Goal: Information Seeking & Learning: Learn about a topic

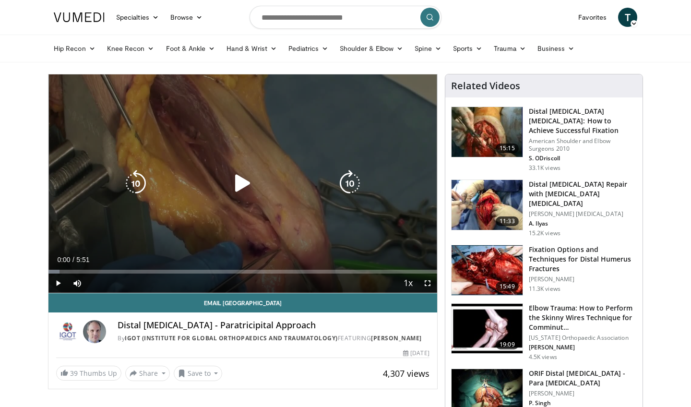
click at [265, 188] on div "Video Player" at bounding box center [242, 183] width 233 height 19
click at [244, 179] on icon "Video Player" at bounding box center [242, 183] width 27 height 27
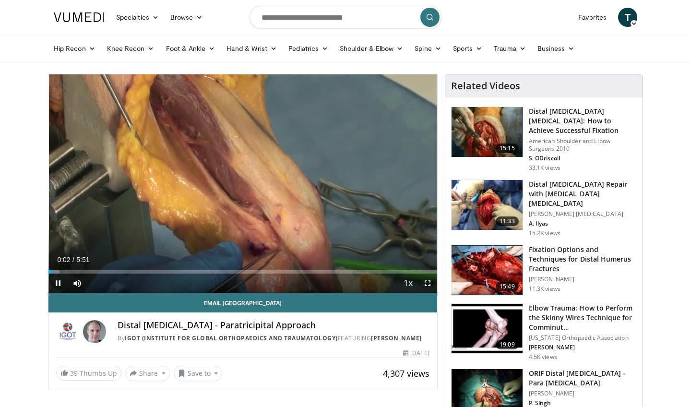
click at [428, 282] on span "Video Player" at bounding box center [427, 282] width 19 height 19
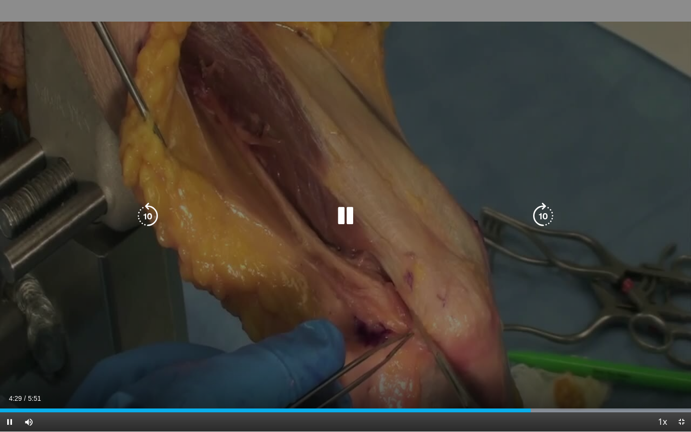
click at [369, 332] on div "10 seconds Tap to unmute" at bounding box center [345, 215] width 691 height 431
click at [345, 216] on icon "Video Player" at bounding box center [345, 215] width 27 height 27
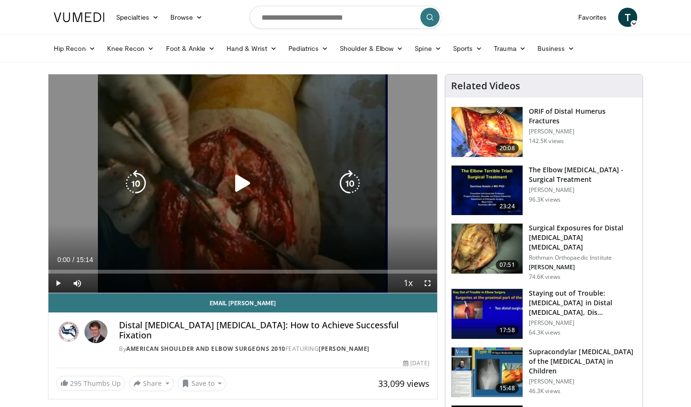
click at [239, 190] on icon "Video Player" at bounding box center [242, 183] width 27 height 27
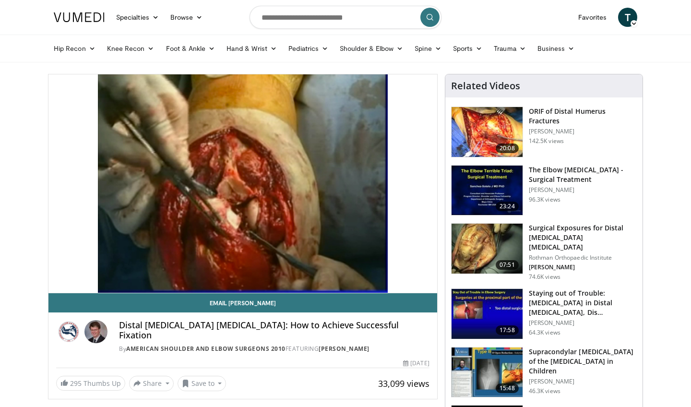
click at [583, 237] on h3 "Surgical Exposures for Distal Humerus Fractures" at bounding box center [583, 237] width 108 height 29
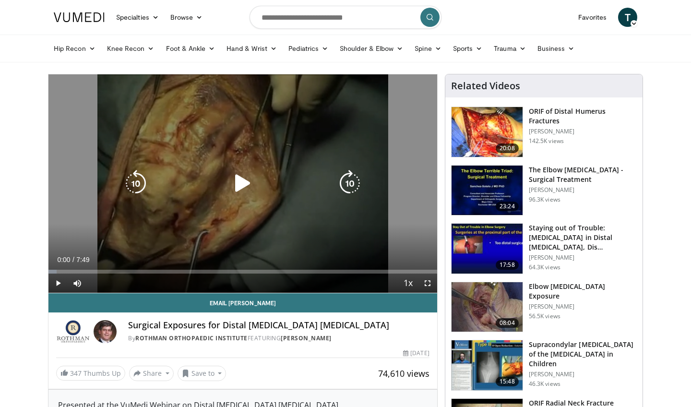
click at [246, 184] on icon "Video Player" at bounding box center [242, 183] width 27 height 27
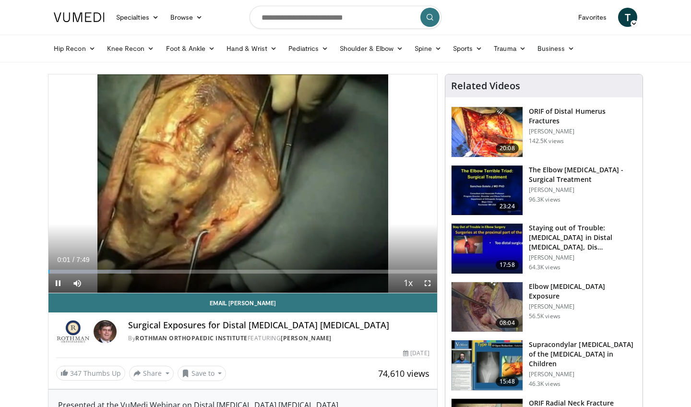
click at [428, 285] on span "Video Player" at bounding box center [427, 282] width 19 height 19
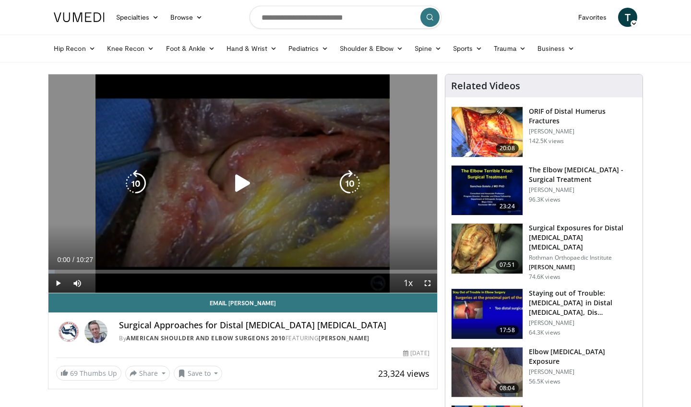
click at [245, 190] on icon "Video Player" at bounding box center [242, 183] width 27 height 27
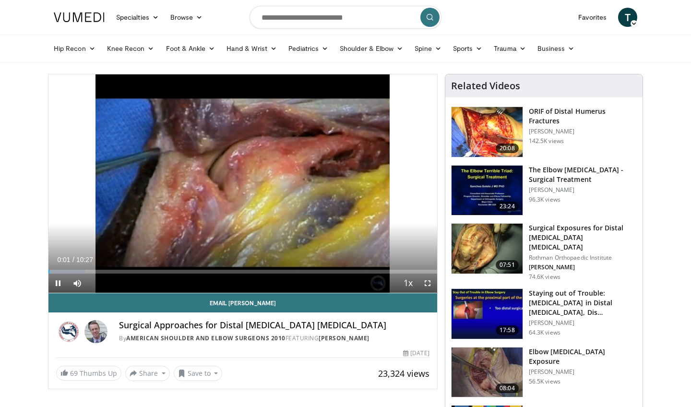
click at [429, 285] on span "Video Player" at bounding box center [427, 282] width 19 height 19
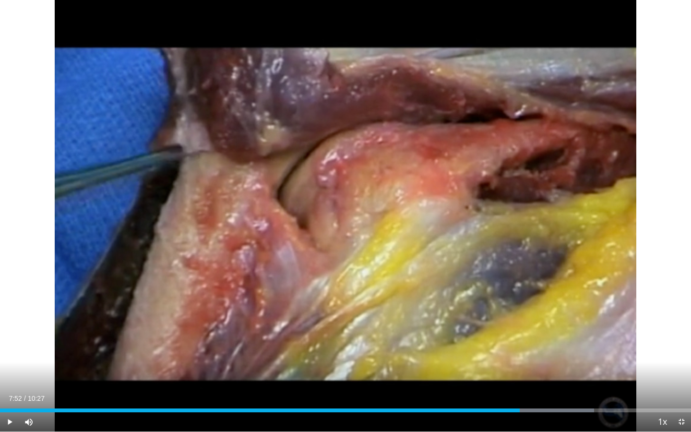
click at [679, 406] on span "Video Player" at bounding box center [681, 421] width 19 height 19
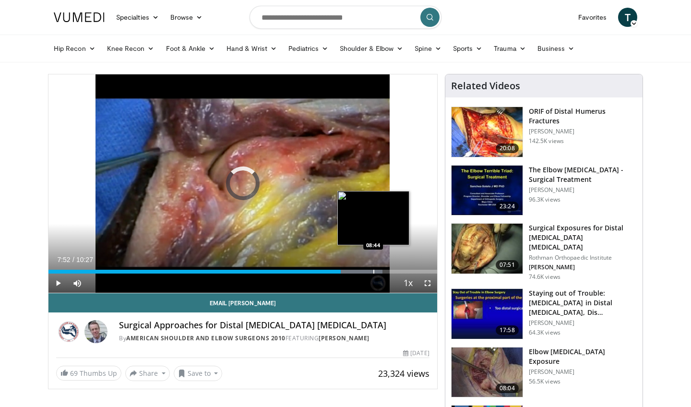
click at [373, 273] on div "Progress Bar" at bounding box center [373, 272] width 1 height 4
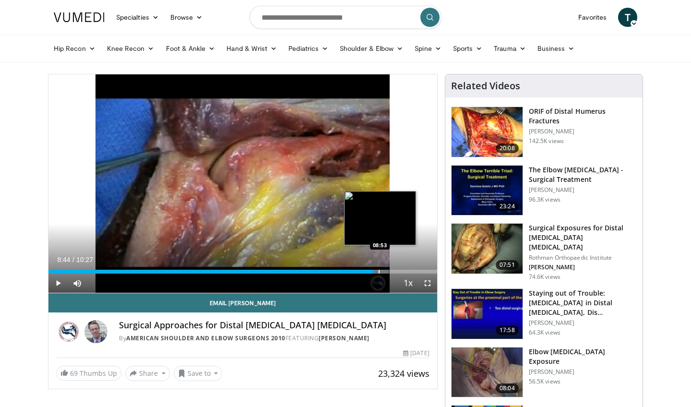
click at [381, 270] on div "Loaded : 87.60% 08:44 08:53" at bounding box center [242, 272] width 389 height 4
click at [386, 267] on div "Loaded : 90.78% 08:58 09:05" at bounding box center [242, 268] width 389 height 9
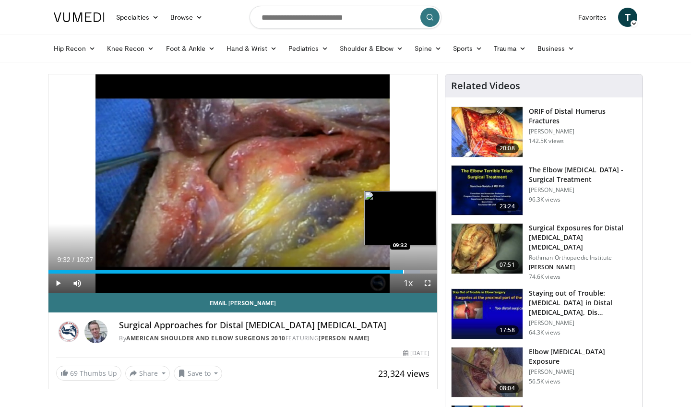
click at [403, 270] on div "Progress Bar" at bounding box center [403, 272] width 1 height 4
click at [416, 270] on div "Progress Bar" at bounding box center [416, 272] width 1 height 4
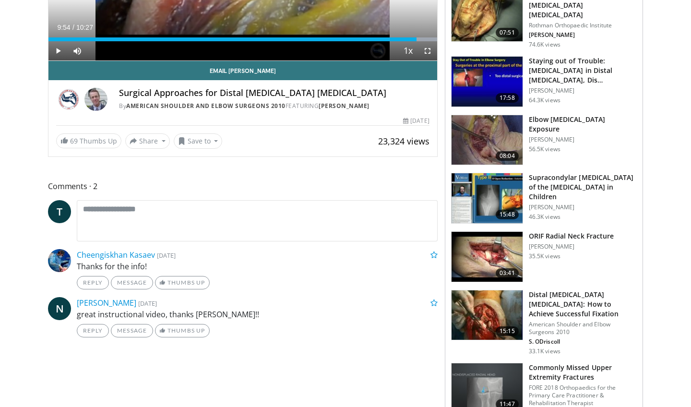
scroll to position [234, 0]
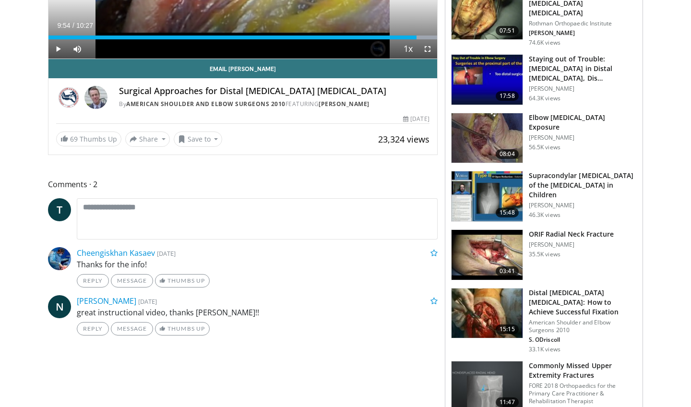
click at [591, 230] on h3 "ORIF Radial Neck Fracture" at bounding box center [571, 234] width 85 height 10
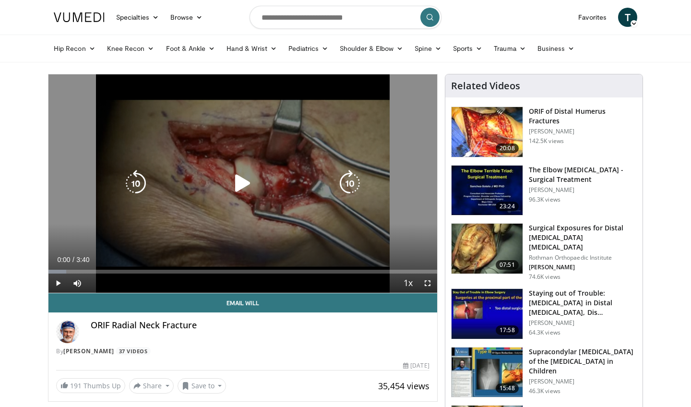
click at [141, 191] on icon "Video Player" at bounding box center [135, 183] width 27 height 27
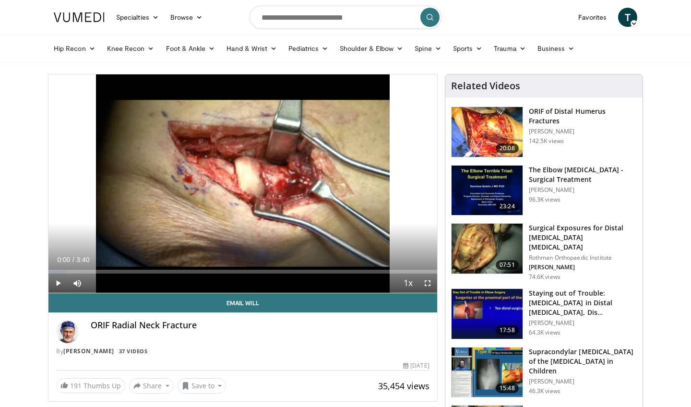
click at [54, 291] on span "Video Player" at bounding box center [57, 282] width 19 height 19
click at [429, 283] on span "Video Player" at bounding box center [427, 282] width 19 height 19
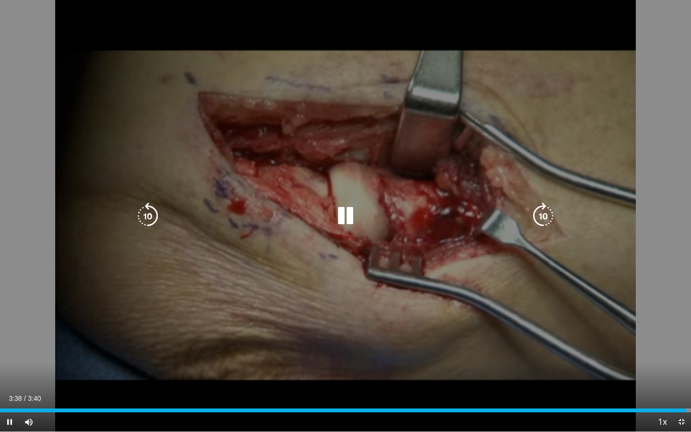
click at [635, 97] on div "10 seconds Tap to unmute" at bounding box center [345, 215] width 691 height 431
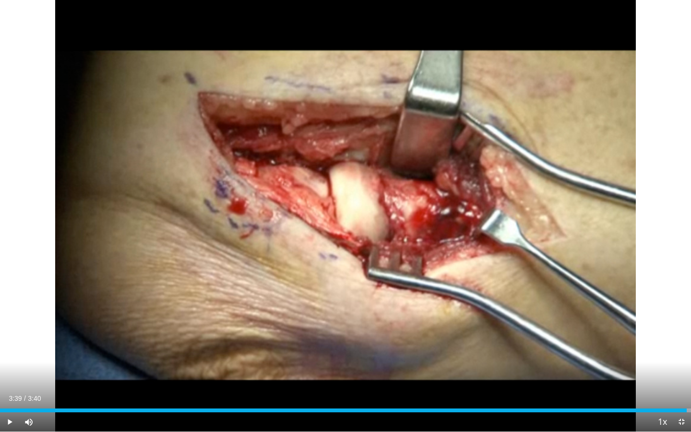
click at [680, 406] on span "Video Player" at bounding box center [681, 421] width 19 height 19
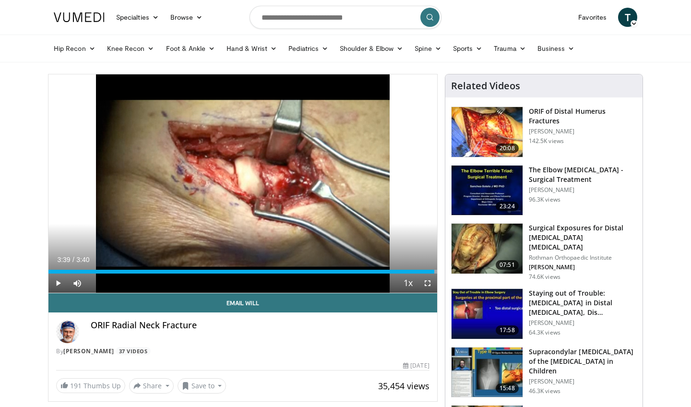
click at [583, 112] on h3 "ORIF of Distal Humerus Fractures" at bounding box center [583, 116] width 108 height 19
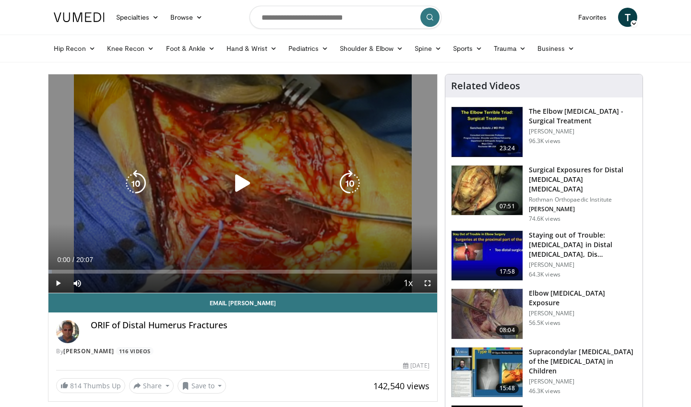
click at [250, 181] on icon "Video Player" at bounding box center [242, 183] width 27 height 27
click at [245, 179] on icon "Video Player" at bounding box center [242, 183] width 27 height 27
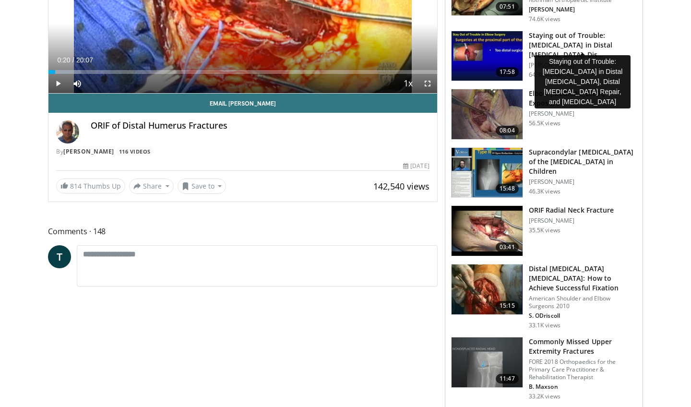
scroll to position [202, 0]
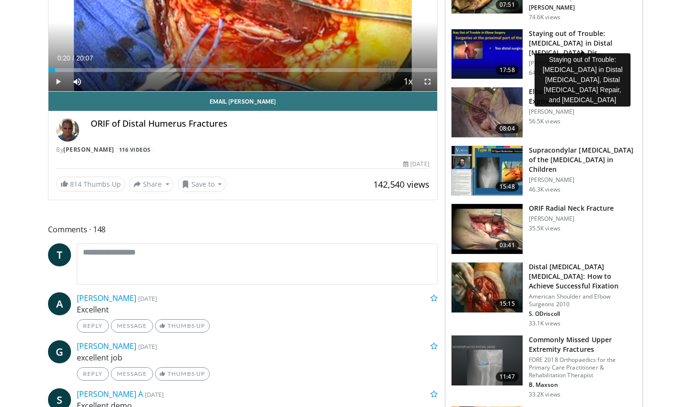
click at [580, 35] on h3 "Staying out of Trouble: [MEDICAL_DATA] in Distal [MEDICAL_DATA], Dis…" at bounding box center [583, 43] width 108 height 29
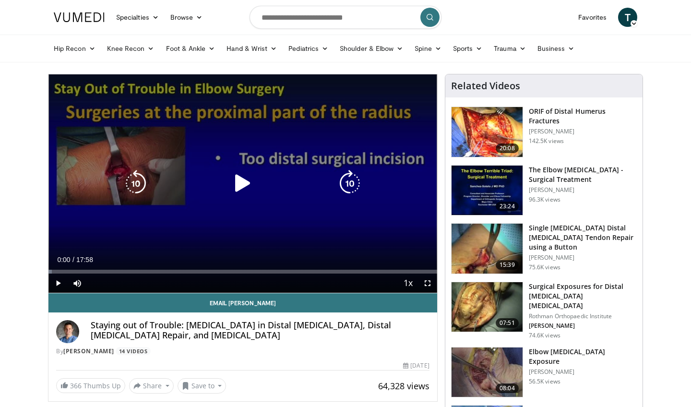
click at [247, 189] on icon "Video Player" at bounding box center [242, 183] width 27 height 27
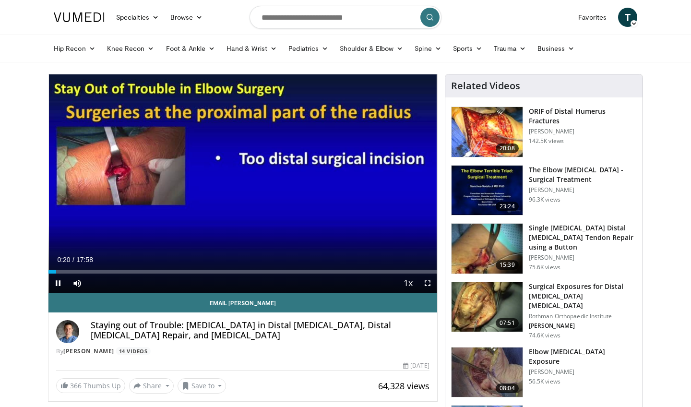
click at [427, 282] on span "Video Player" at bounding box center [427, 282] width 19 height 19
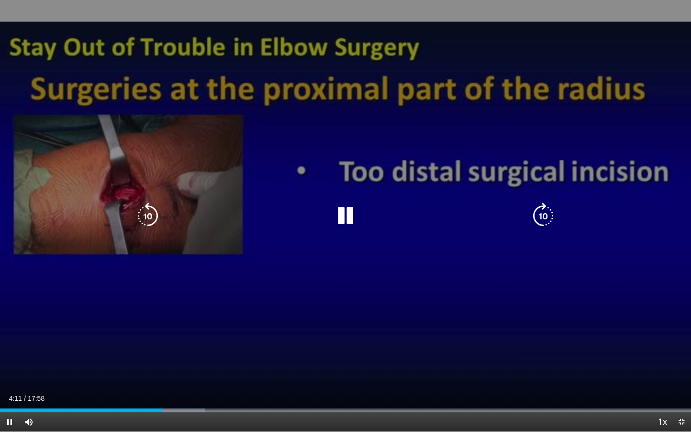
click at [466, 293] on div "60 seconds Tap to unmute" at bounding box center [345, 215] width 691 height 431
